Goal: Task Accomplishment & Management: Manage account settings

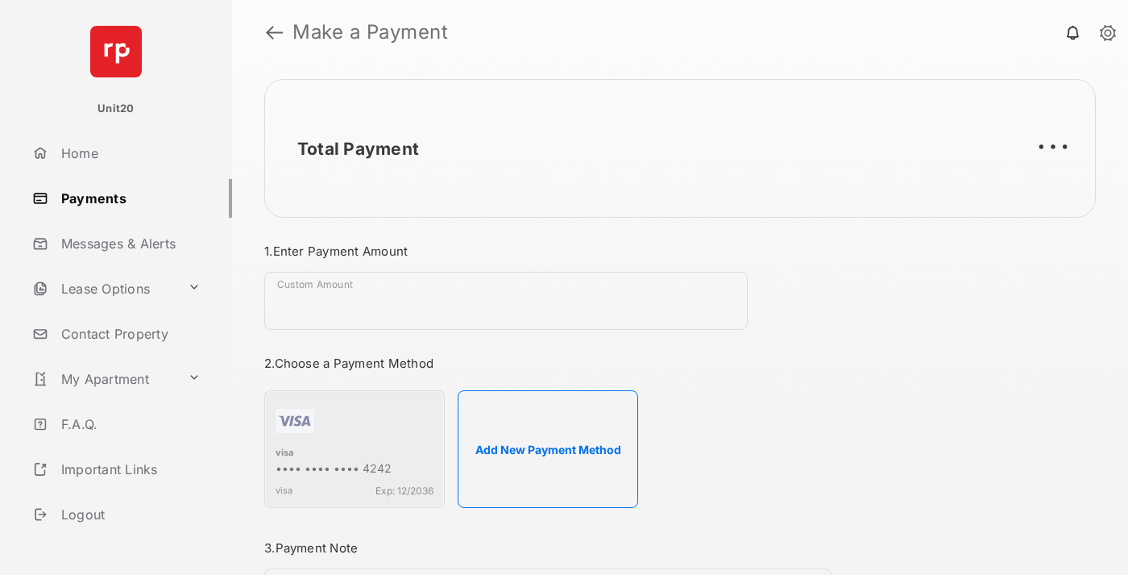
click at [126, 197] on link "Payments" at bounding box center [129, 198] width 206 height 39
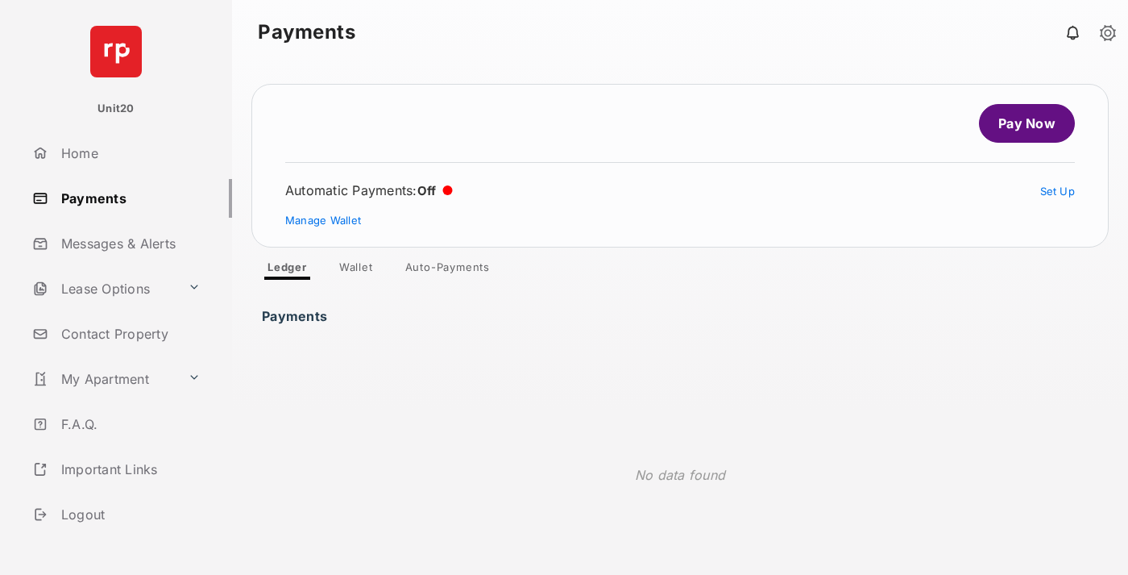
click at [448, 270] on link "Auto-Payments" at bounding box center [447, 269] width 110 height 19
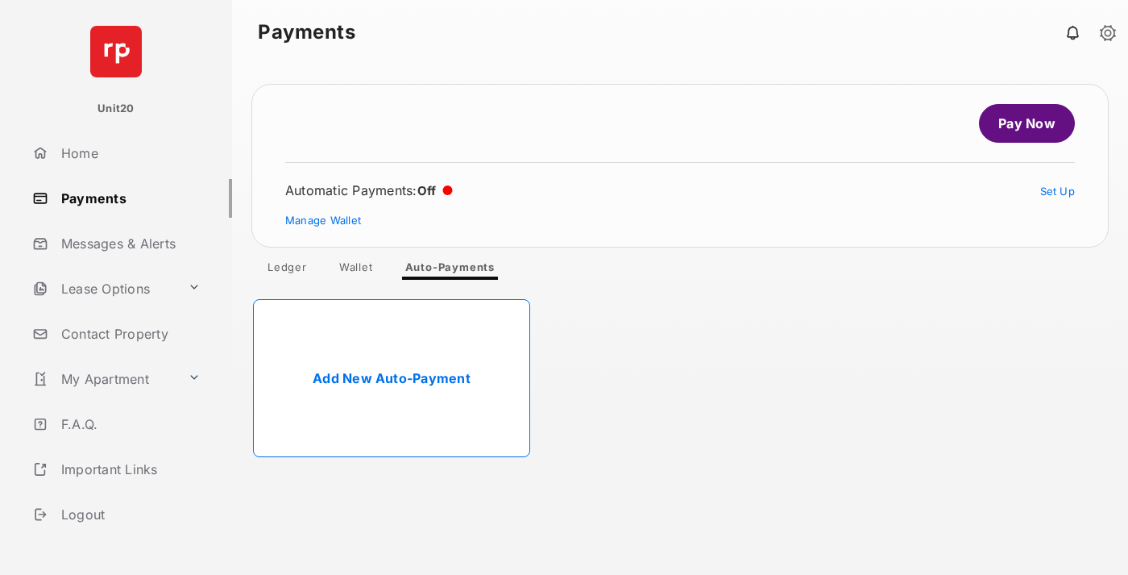
click at [392, 378] on link "Add New Auto-Payment" at bounding box center [391, 378] width 277 height 158
